Goal: Task Accomplishment & Management: Complete application form

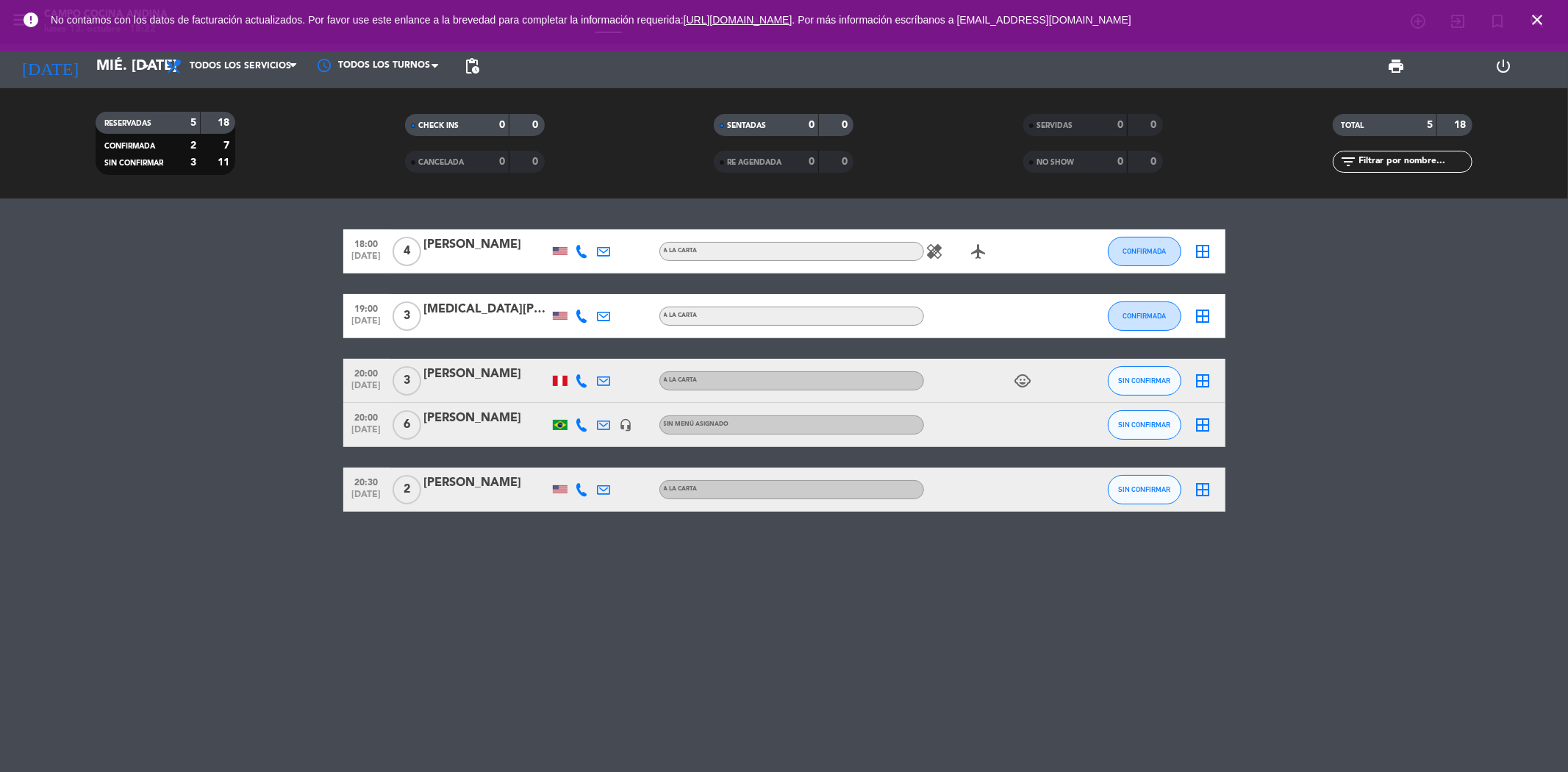
click at [1530, 15] on icon "close" at bounding box center [1536, 20] width 18 height 18
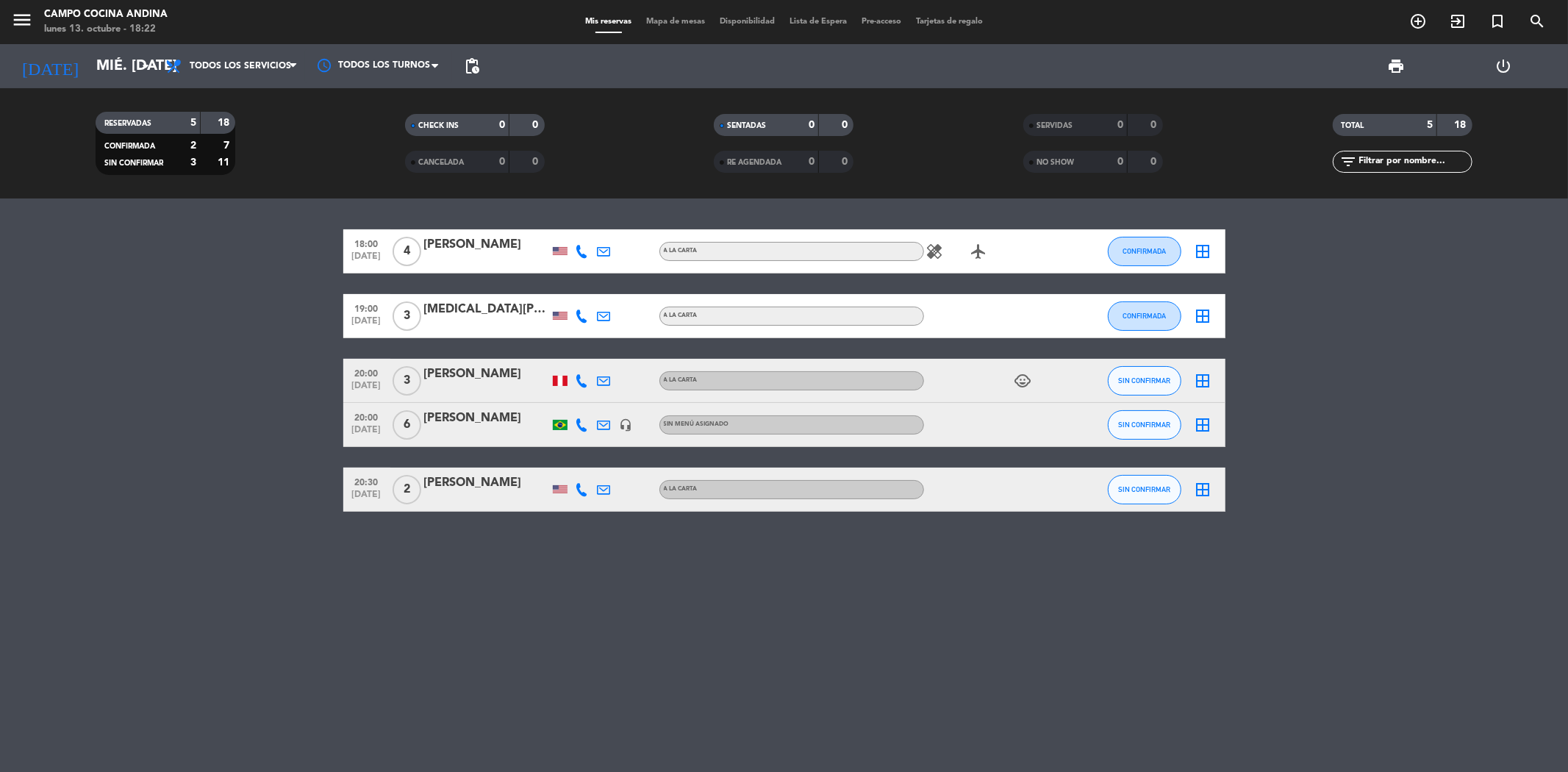
click at [82, 49] on div "[DATE] mié. [DATE] arrow_drop_down" at bounding box center [85, 66] width 147 height 44
click at [89, 70] on input "mié. [DATE]" at bounding box center [182, 66] width 187 height 32
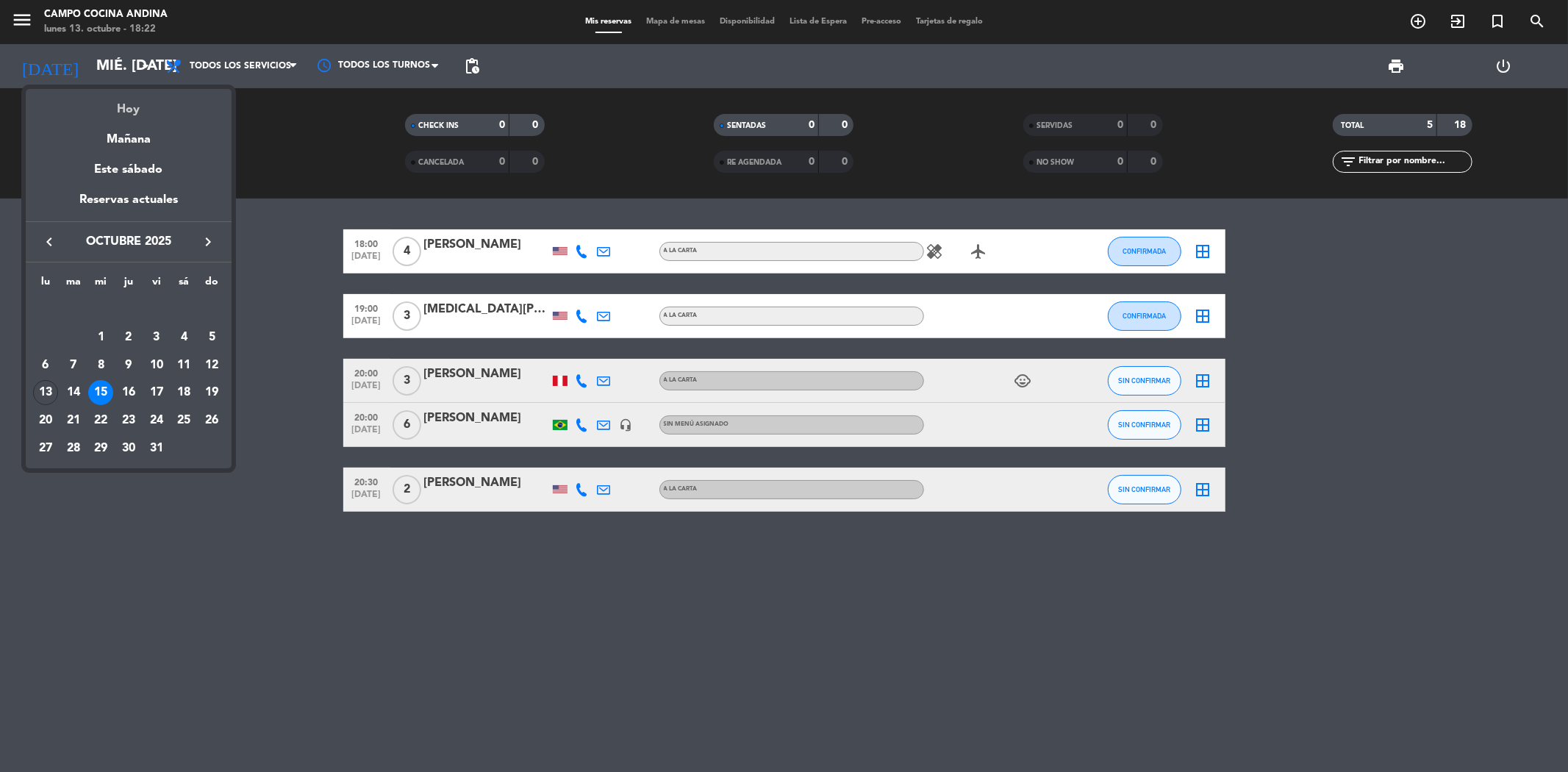
click at [130, 102] on div "Hoy" at bounding box center [128, 104] width 206 height 30
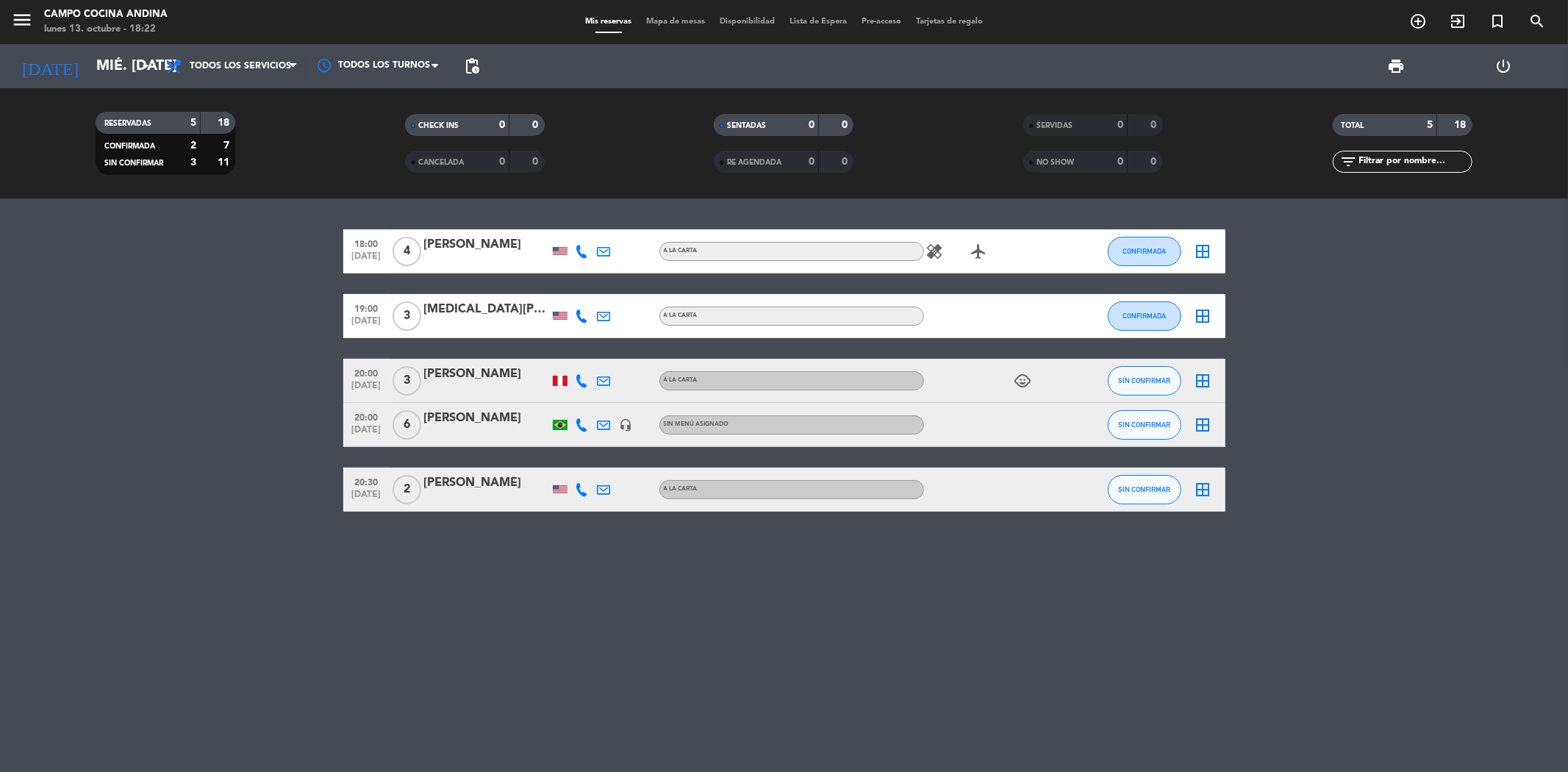
type input "lun. [DATE]"
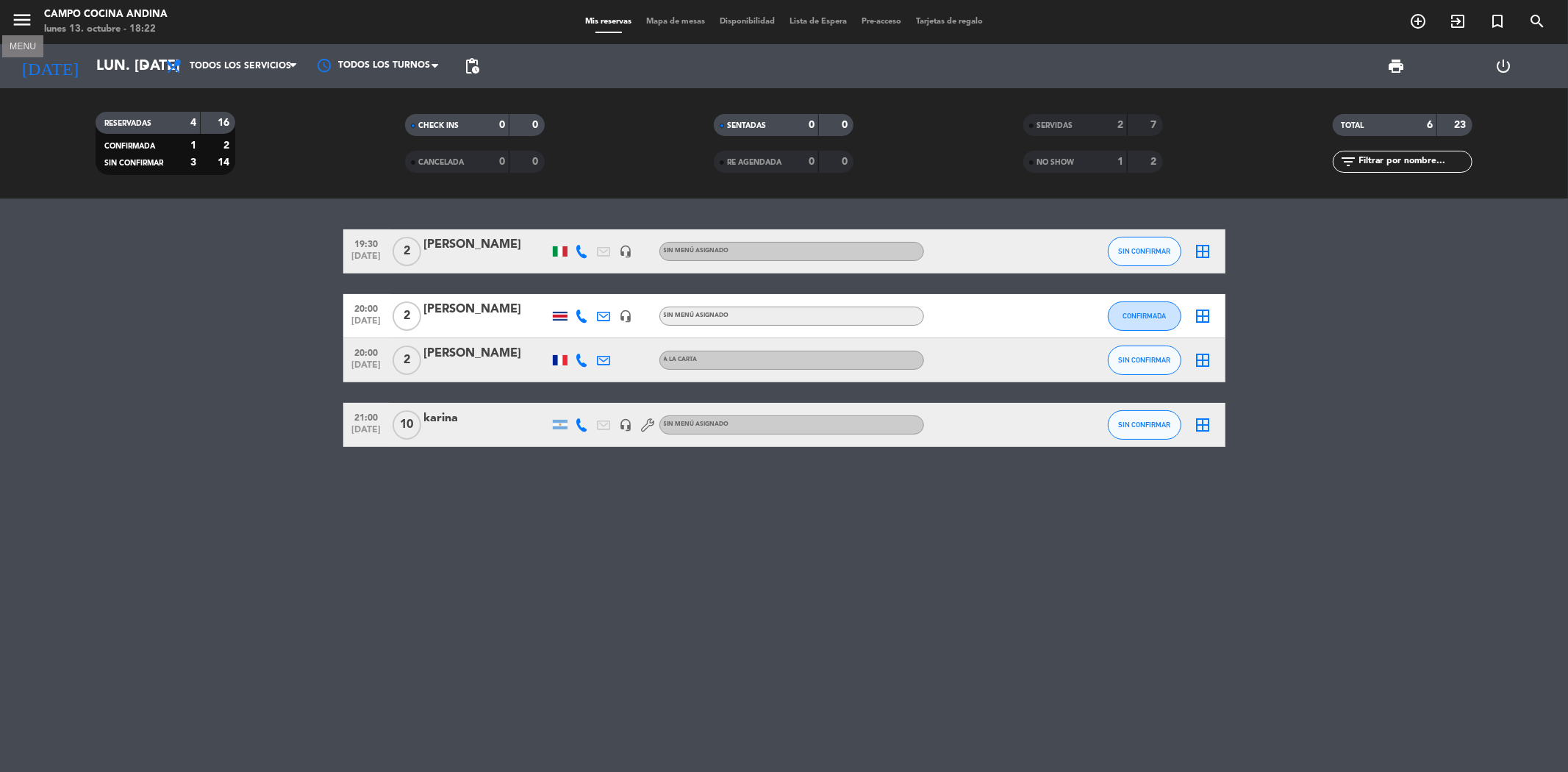
click at [18, 9] on icon "menu" at bounding box center [22, 19] width 22 height 22
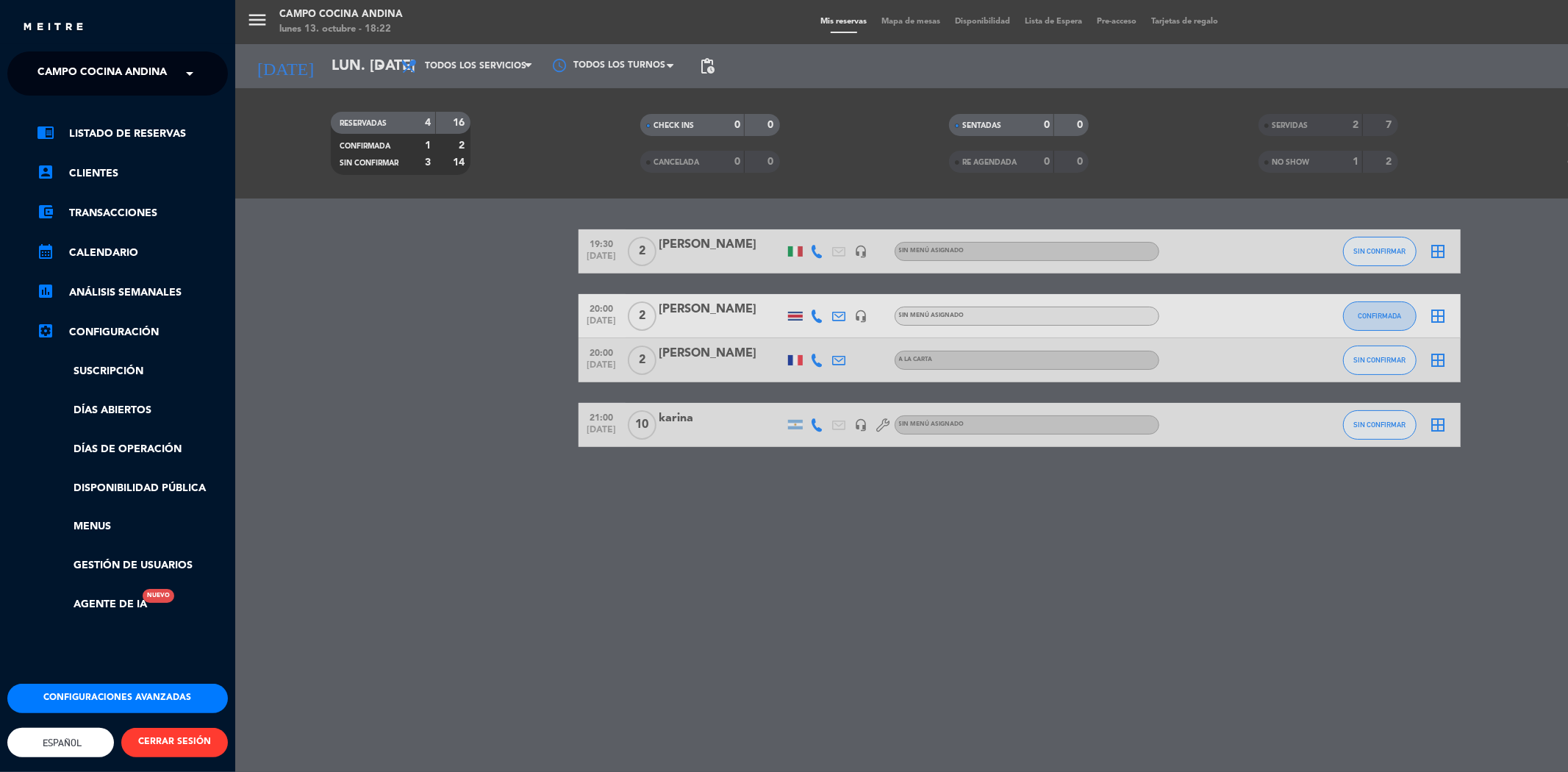
click at [181, 71] on span at bounding box center [193, 73] width 25 height 31
drag, startPoint x: 120, startPoint y: 112, endPoint x: 113, endPoint y: 119, distance: 9.9
click at [120, 113] on span "Morena Peruvian Kitchen" at bounding box center [91, 114] width 152 height 17
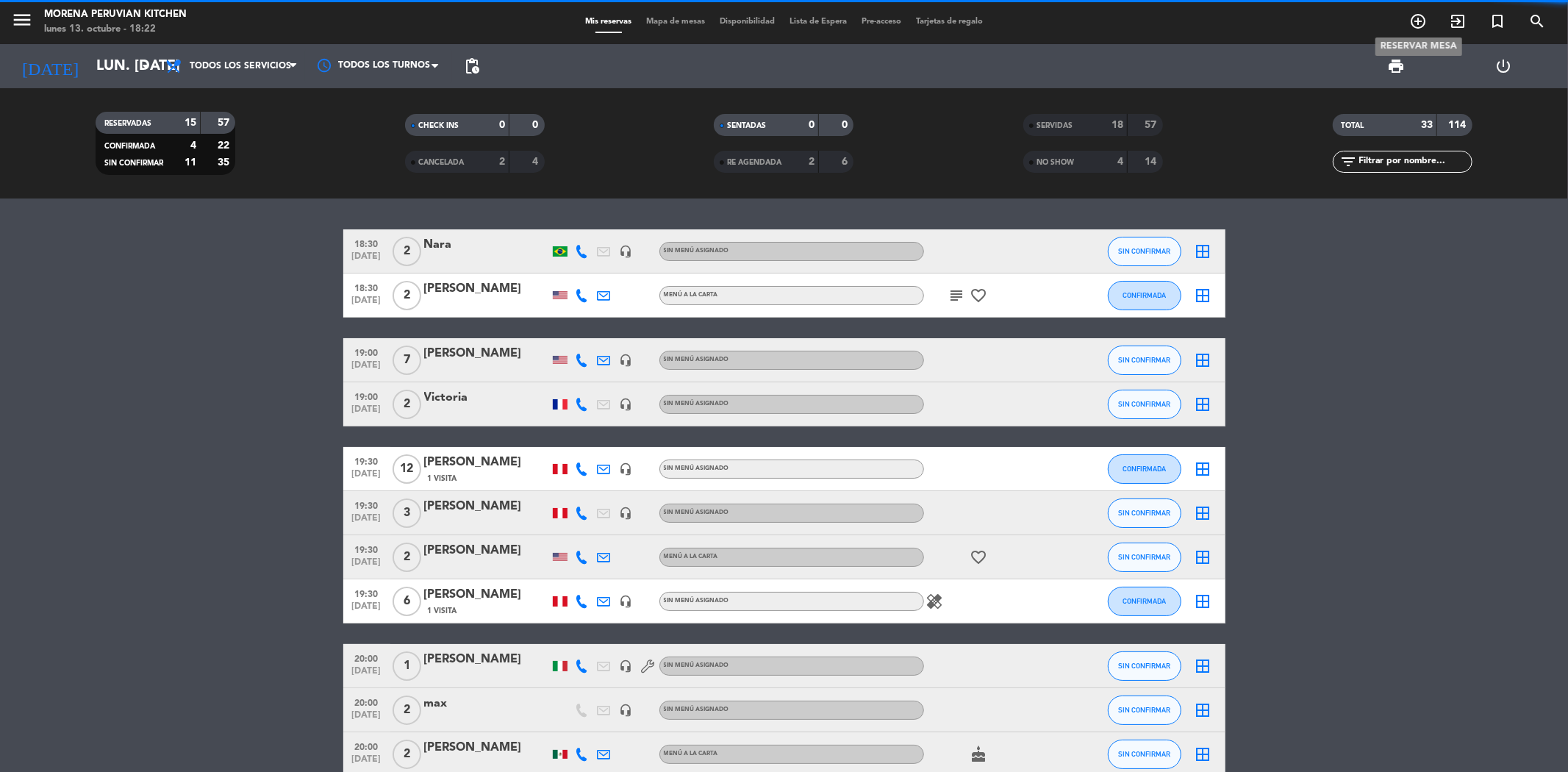
drag, startPoint x: 1419, startPoint y: 16, endPoint x: 1412, endPoint y: 21, distance: 8.6
click at [1417, 18] on icon "add_circle_outline" at bounding box center [1418, 21] width 18 height 18
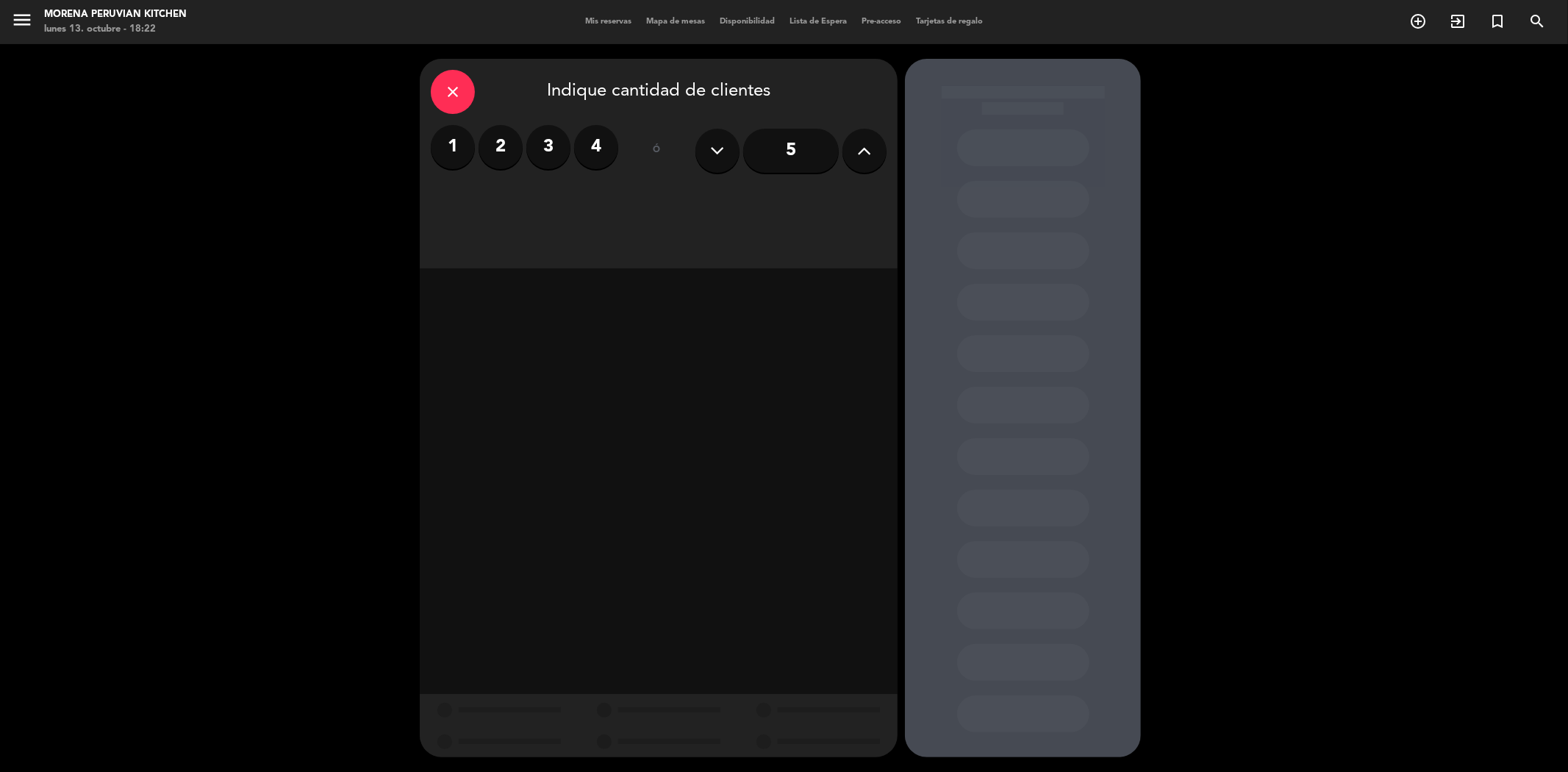
click at [563, 150] on label "3" at bounding box center [548, 147] width 44 height 44
click at [738, 204] on div "Cena" at bounding box center [774, 201] width 227 height 29
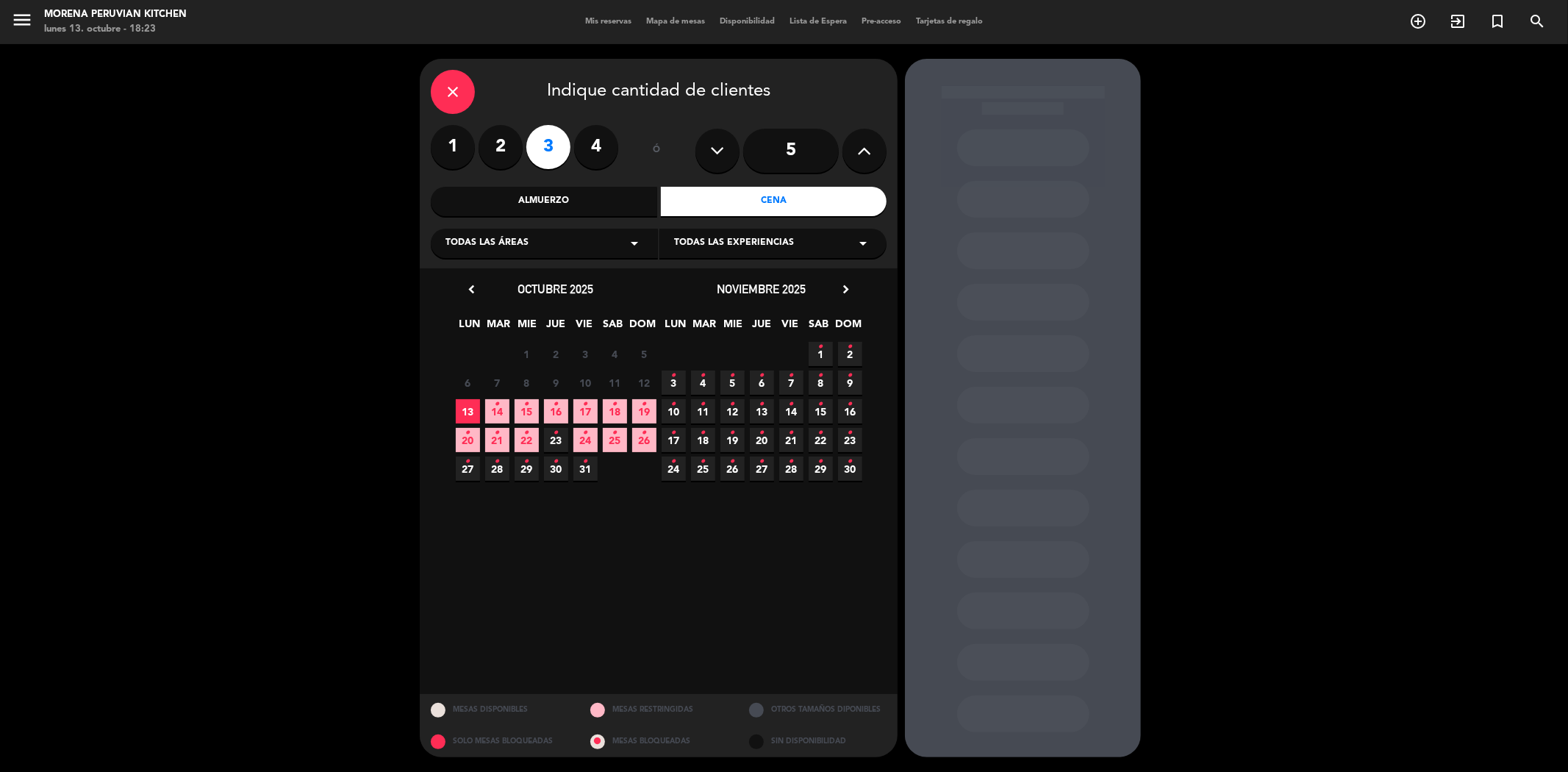
click at [463, 412] on span "13" at bounding box center [468, 411] width 24 height 24
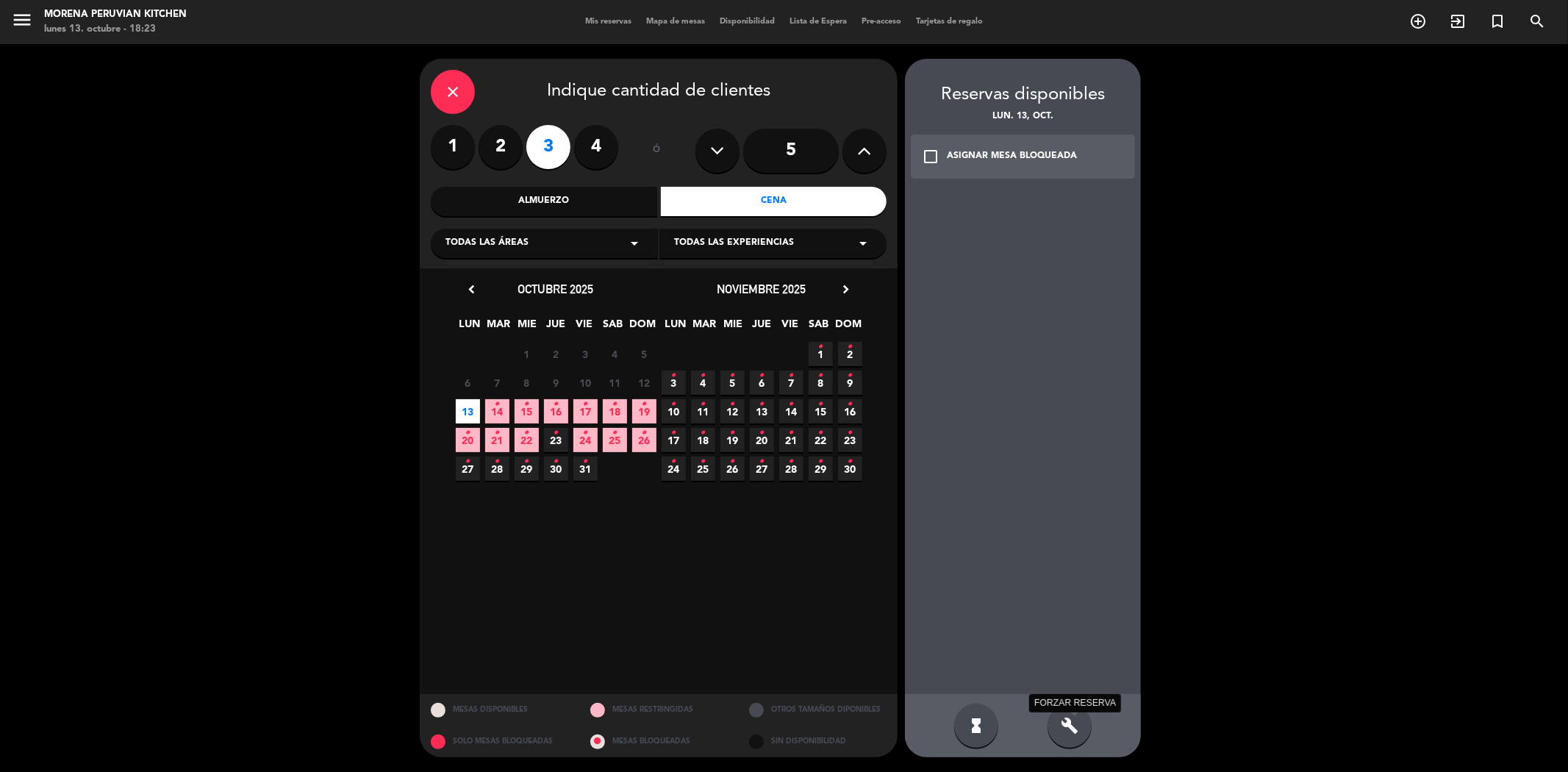
click at [1066, 730] on icon "build" at bounding box center [1069, 725] width 18 height 18
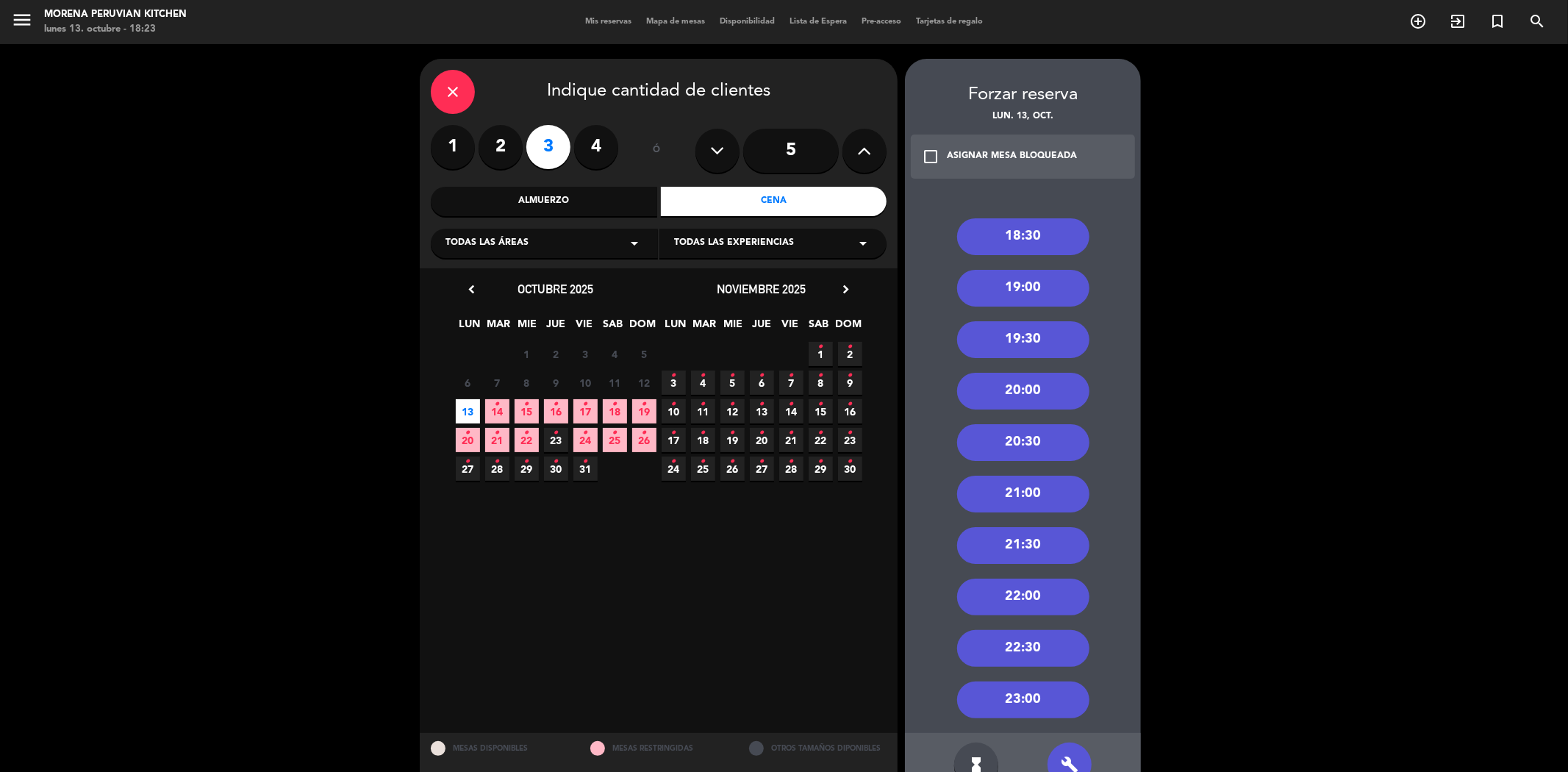
click at [1037, 383] on div "20:00" at bounding box center [1023, 390] width 133 height 37
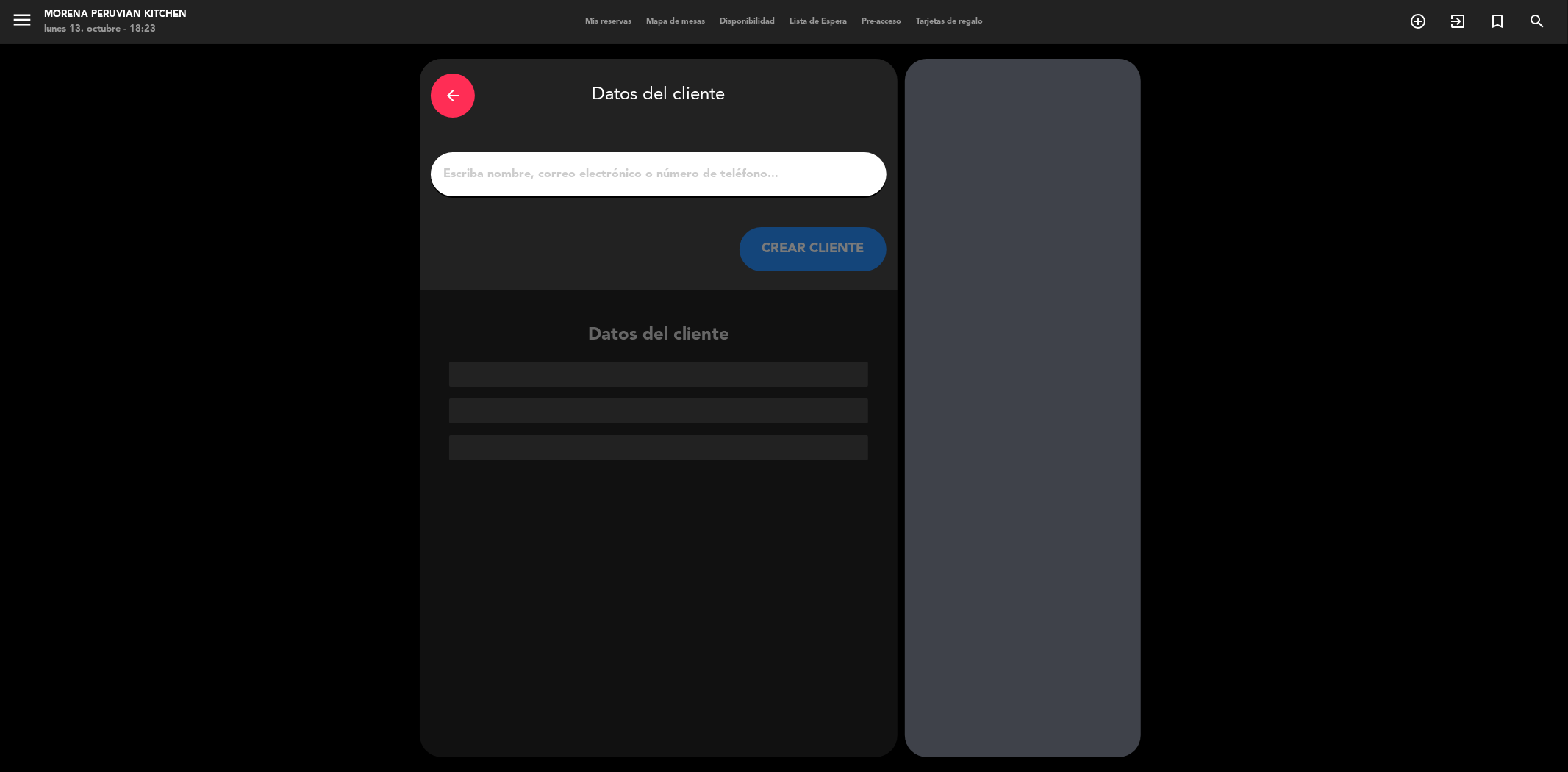
click at [671, 179] on input "1" at bounding box center [658, 174] width 433 height 21
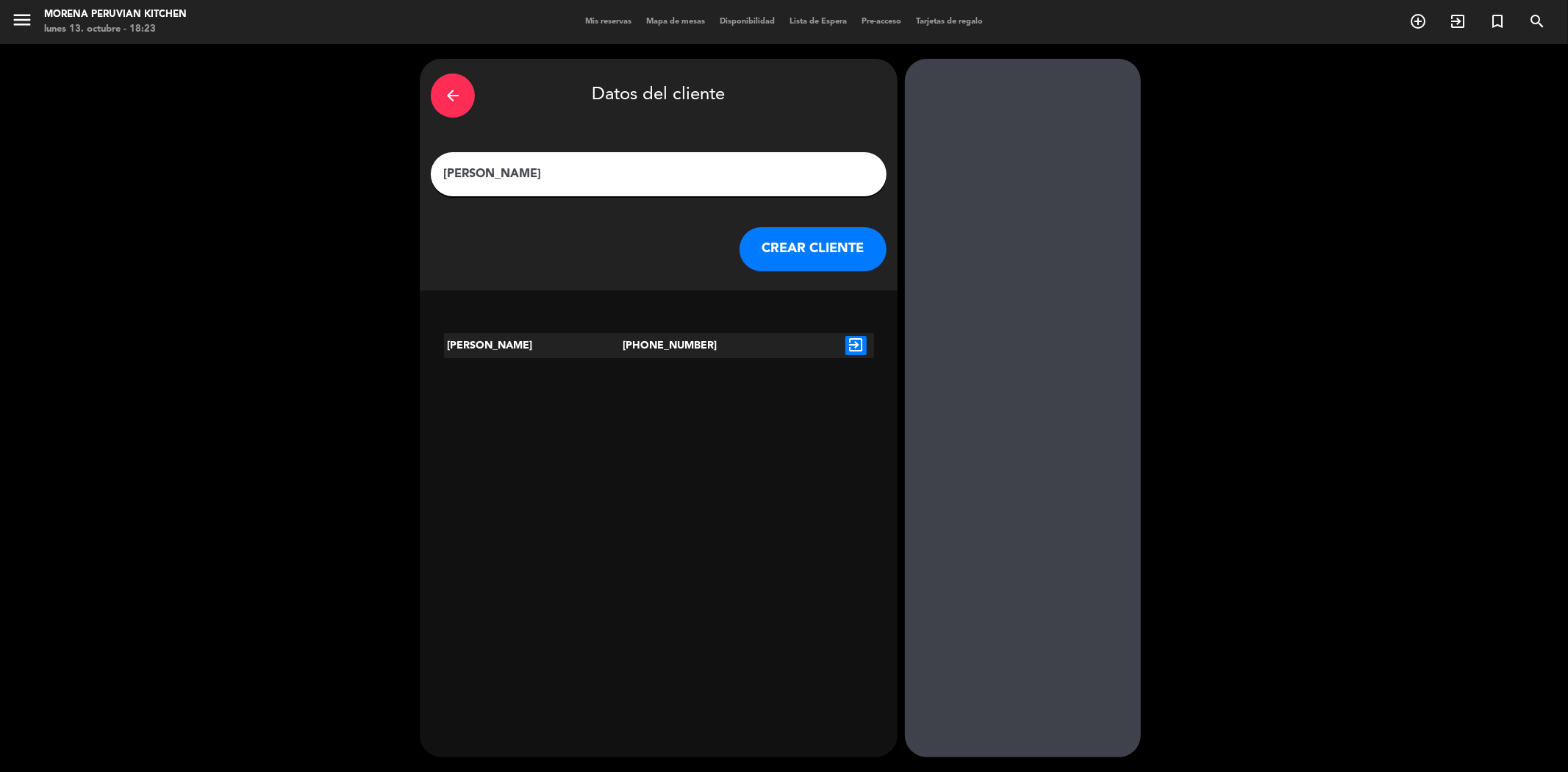
type input "[PERSON_NAME]"
click at [860, 344] on icon "exit_to_app" at bounding box center [855, 345] width 22 height 19
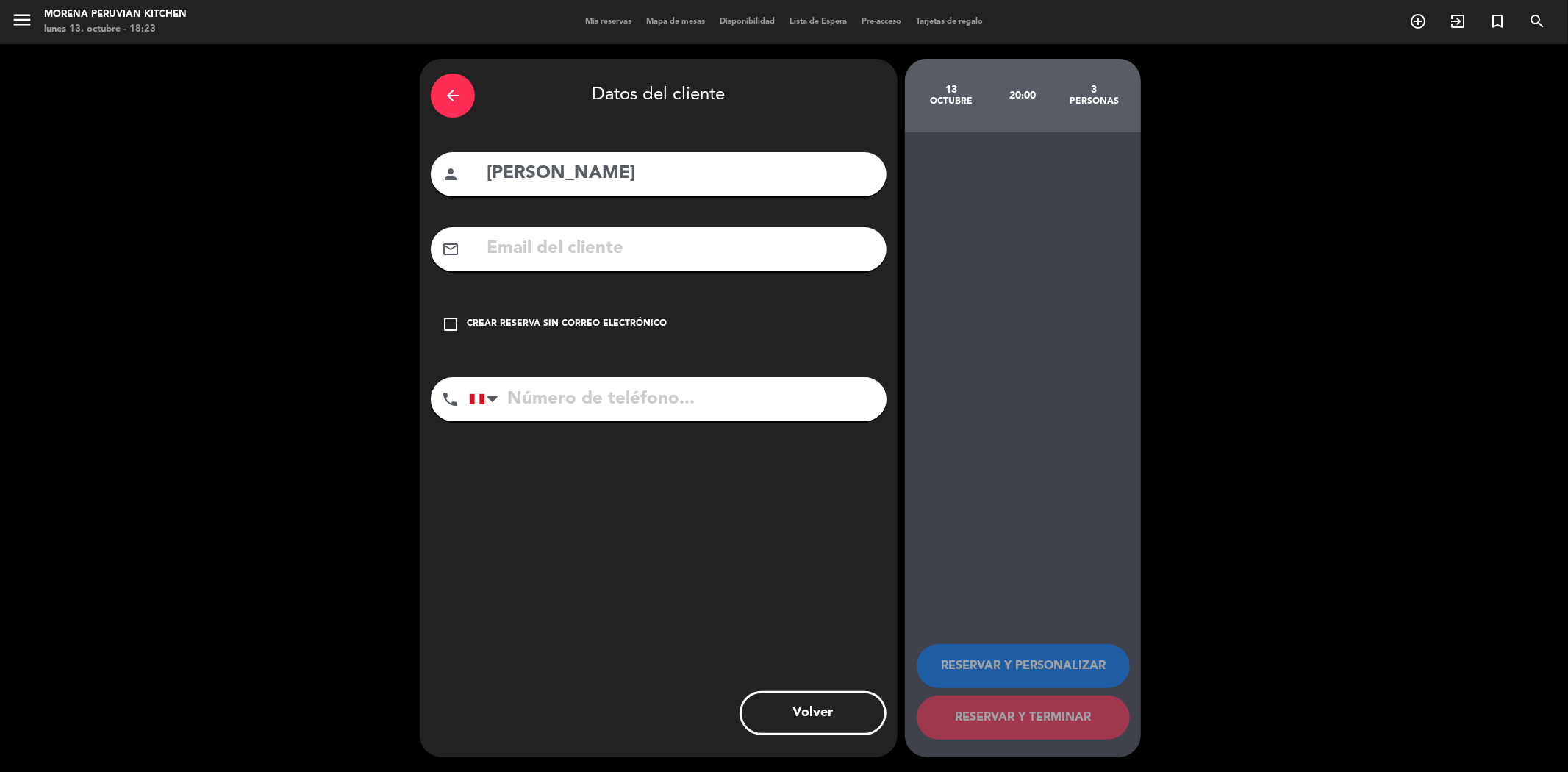
type input "[PHONE_NUMBER]"
click at [446, 325] on icon "check_box_outline_blank" at bounding box center [450, 323] width 18 height 18
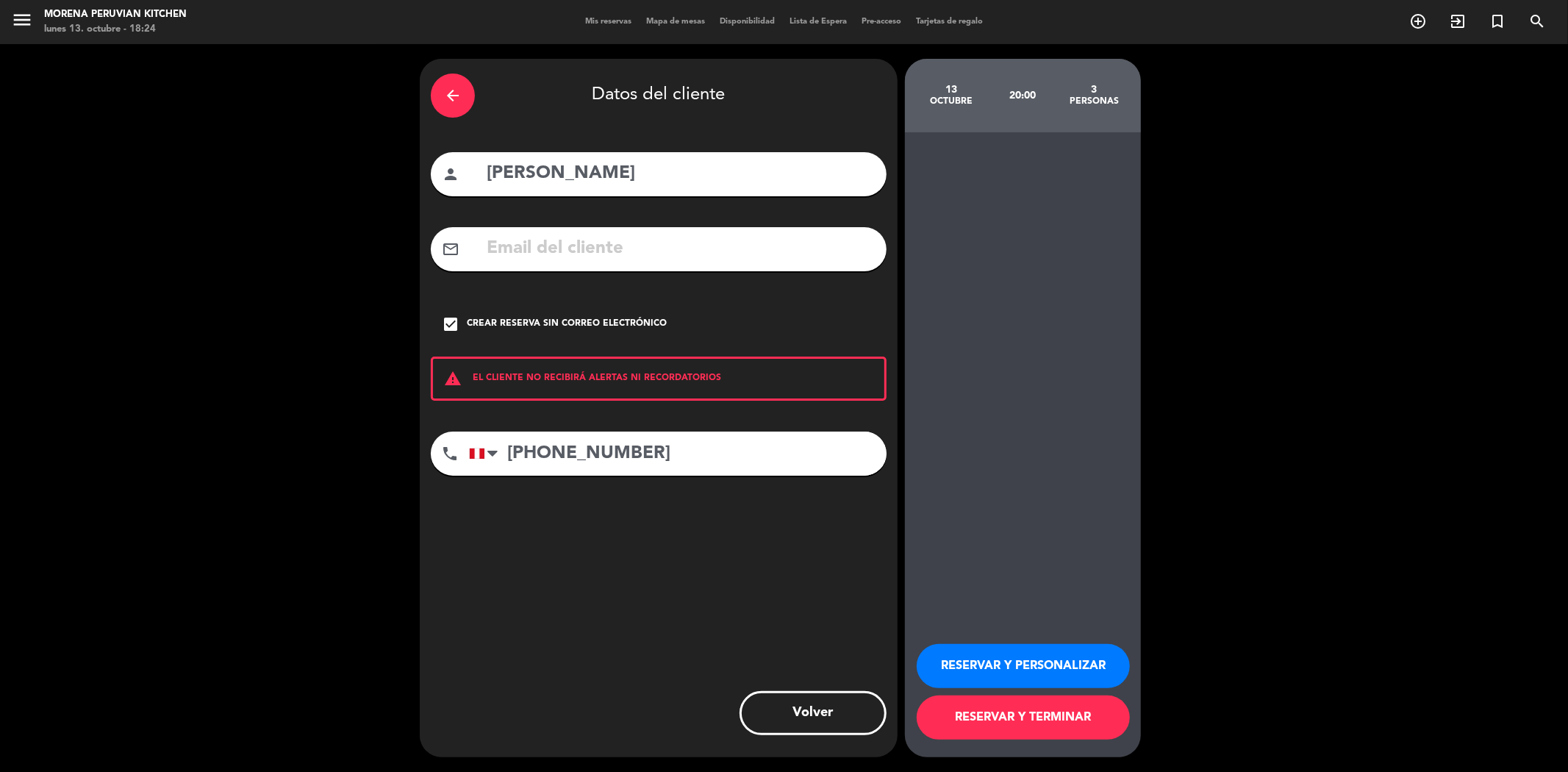
click at [1018, 666] on button "RESERVAR Y PERSONALIZAR" at bounding box center [1023, 666] width 213 height 44
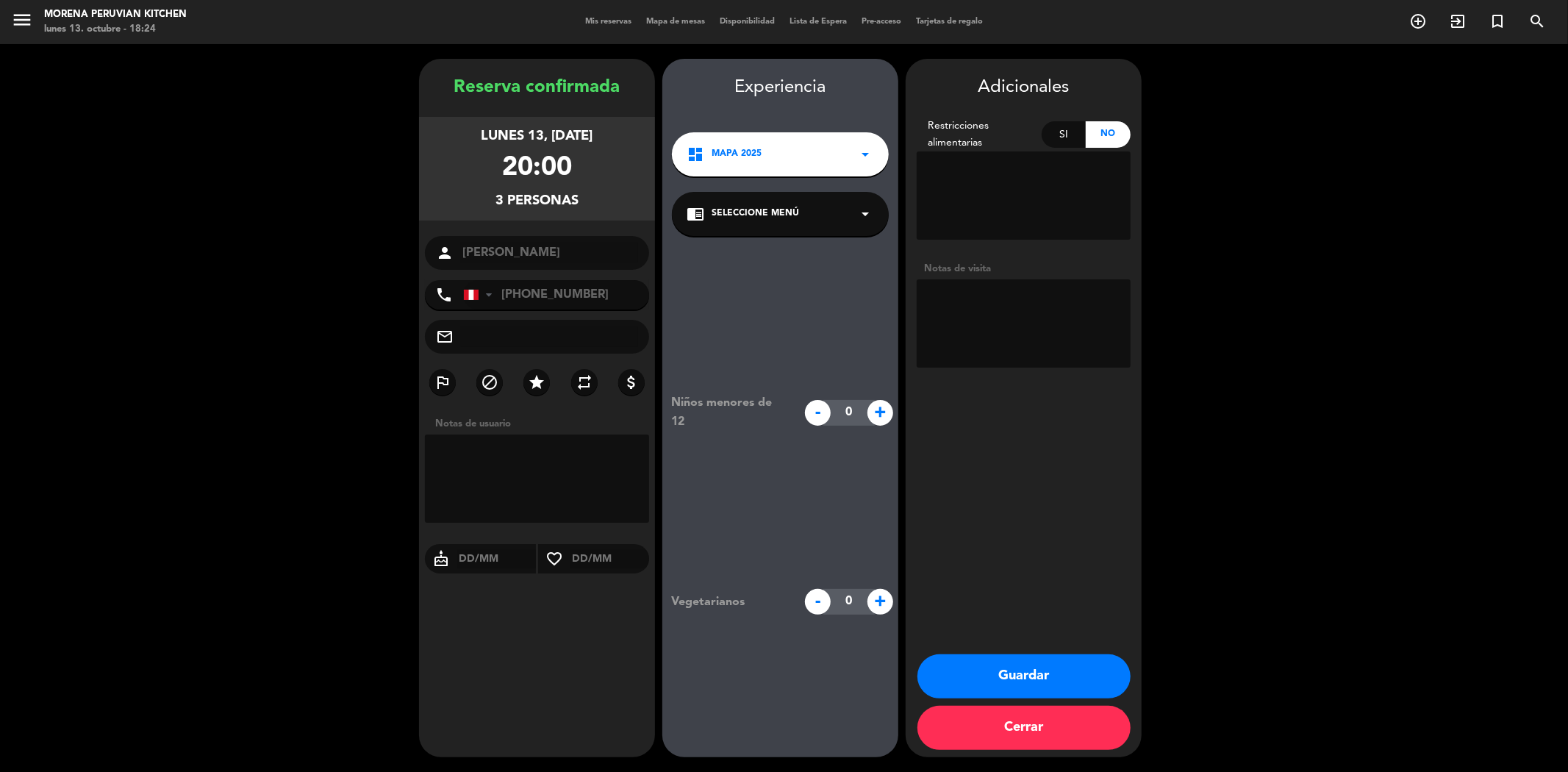
click at [1032, 663] on button "Guardar" at bounding box center [1024, 676] width 213 height 44
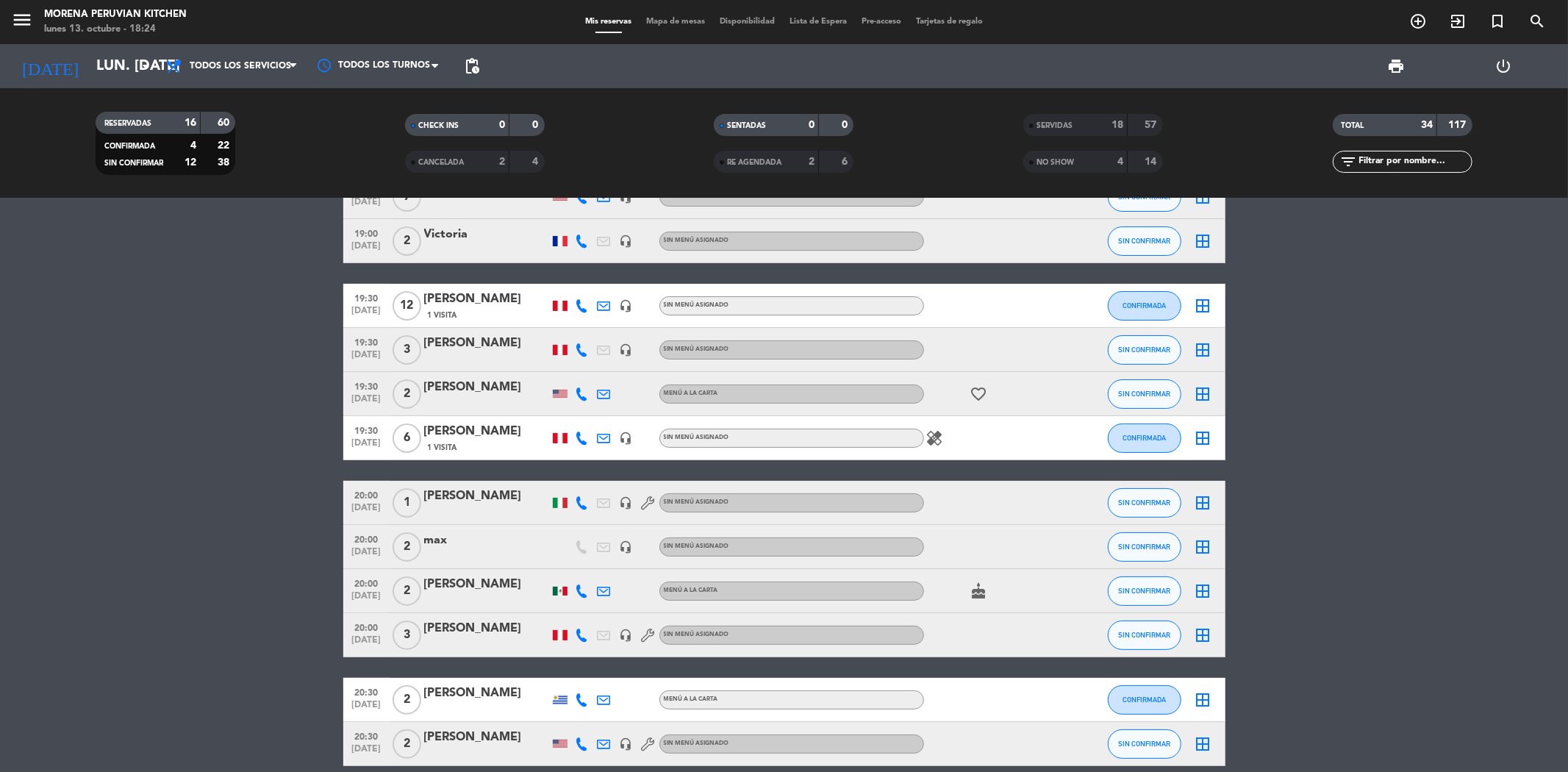
scroll to position [244, 0]
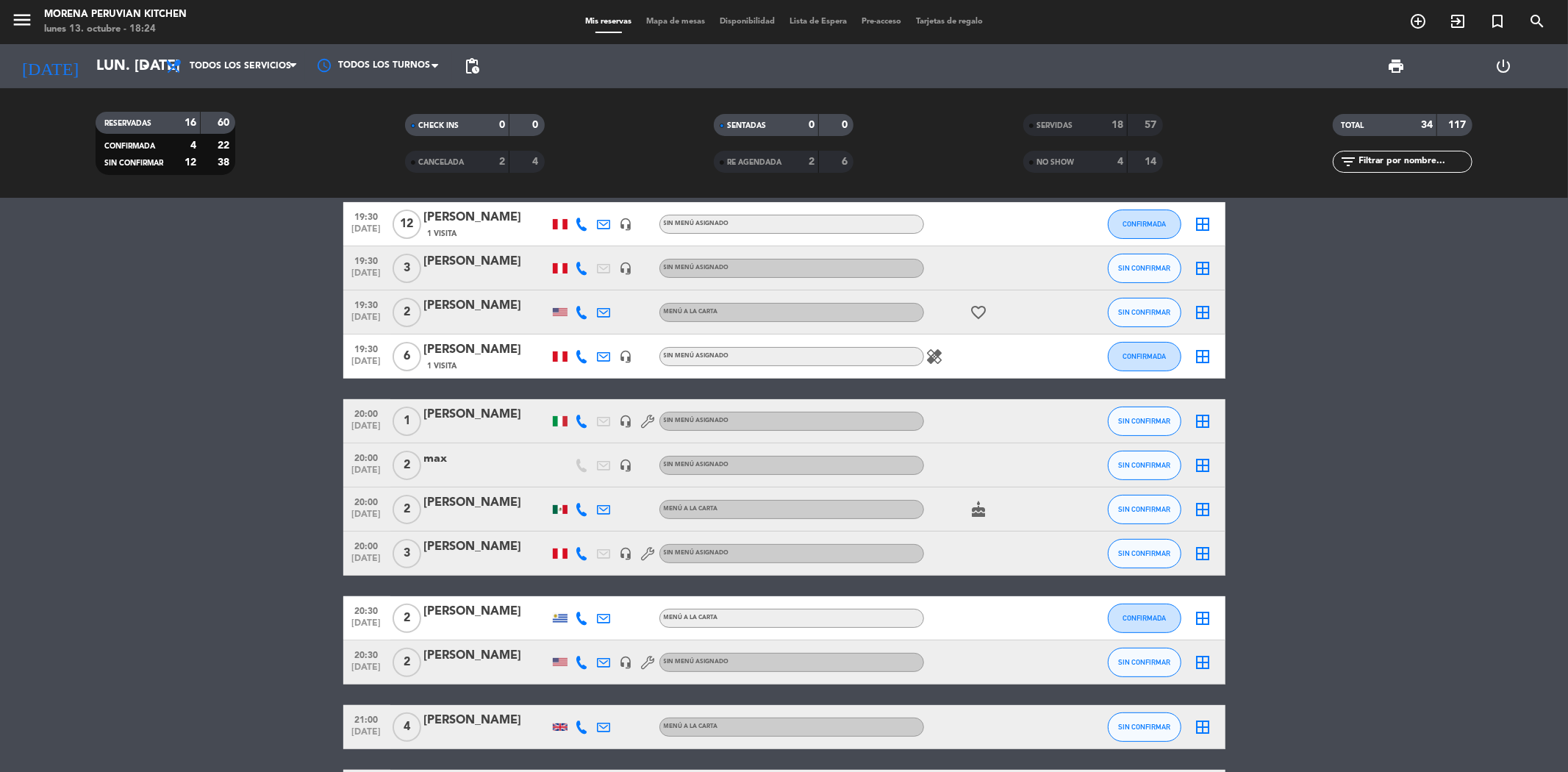
click at [469, 549] on div "[PERSON_NAME]" at bounding box center [486, 546] width 125 height 19
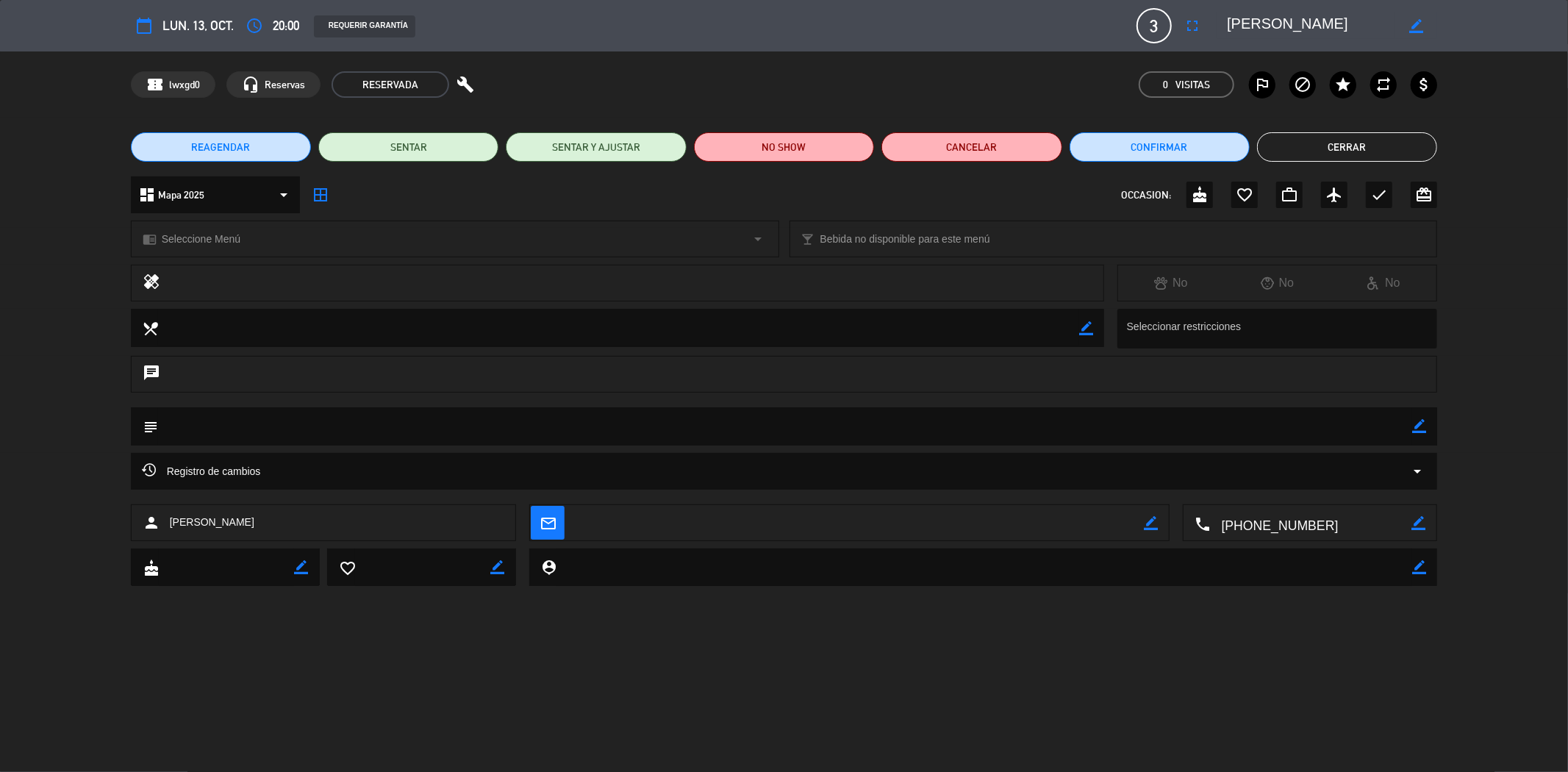
click at [1333, 81] on label "star" at bounding box center [1342, 85] width 26 height 26
click at [1353, 150] on button "Cerrar" at bounding box center [1347, 147] width 180 height 29
